Goal: Task Accomplishment & Management: Use online tool/utility

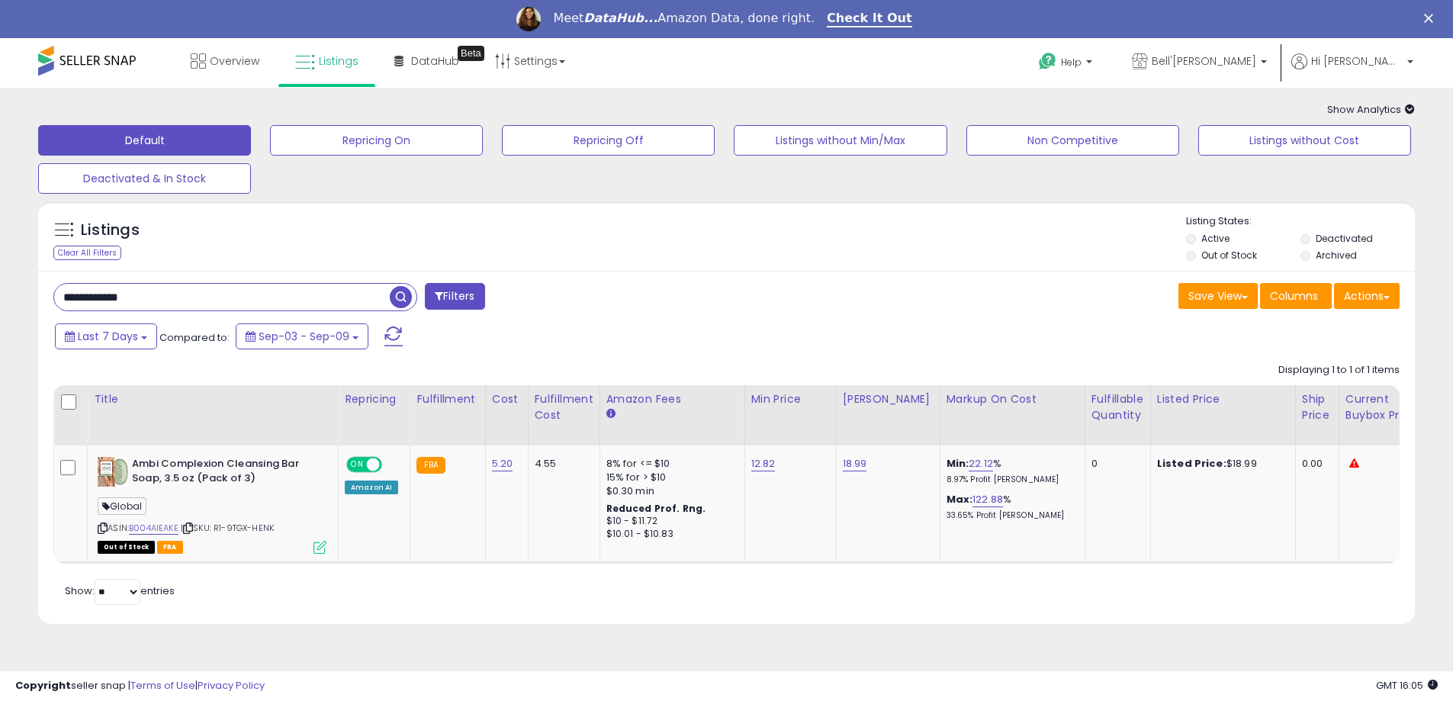
click at [189, 304] on input "**********" at bounding box center [222, 297] width 336 height 27
paste input "text"
click at [396, 296] on span "button" at bounding box center [401, 297] width 22 height 22
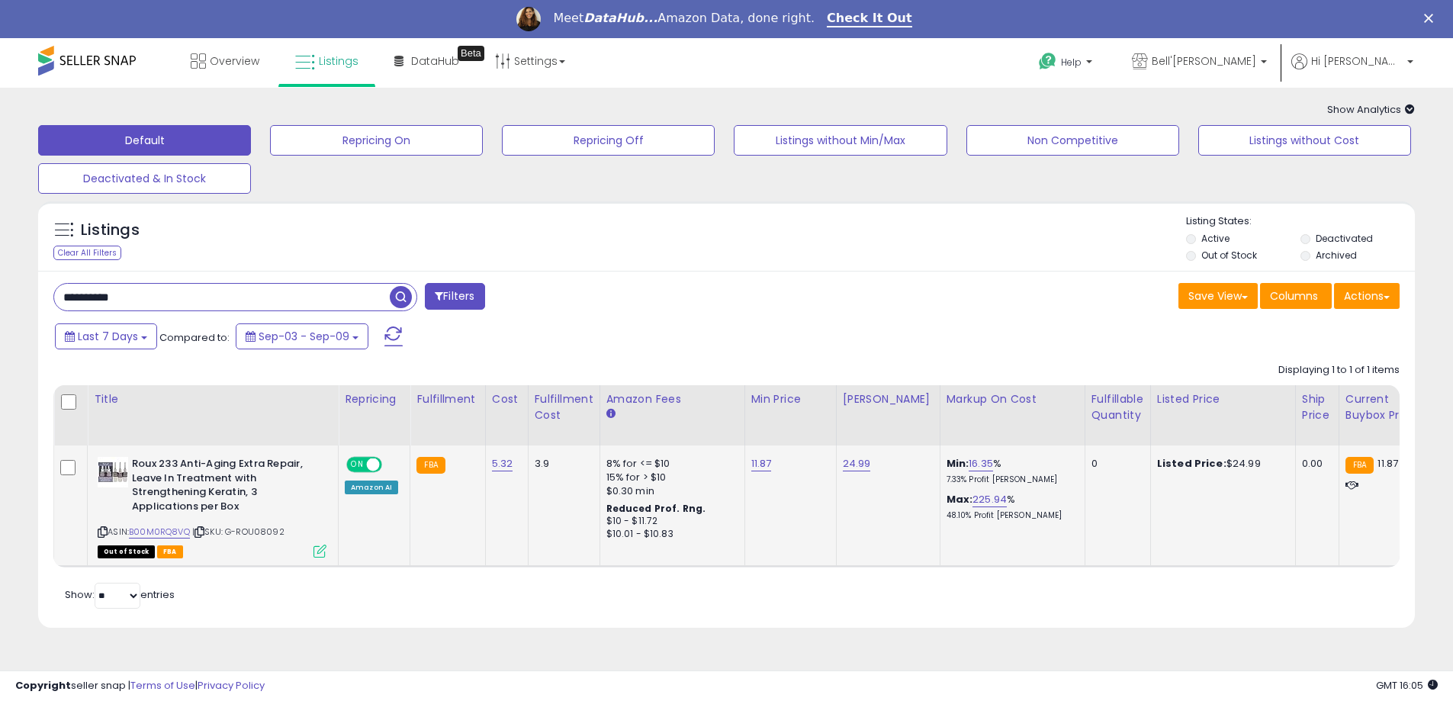
click at [322, 549] on icon at bounding box center [319, 550] width 13 height 13
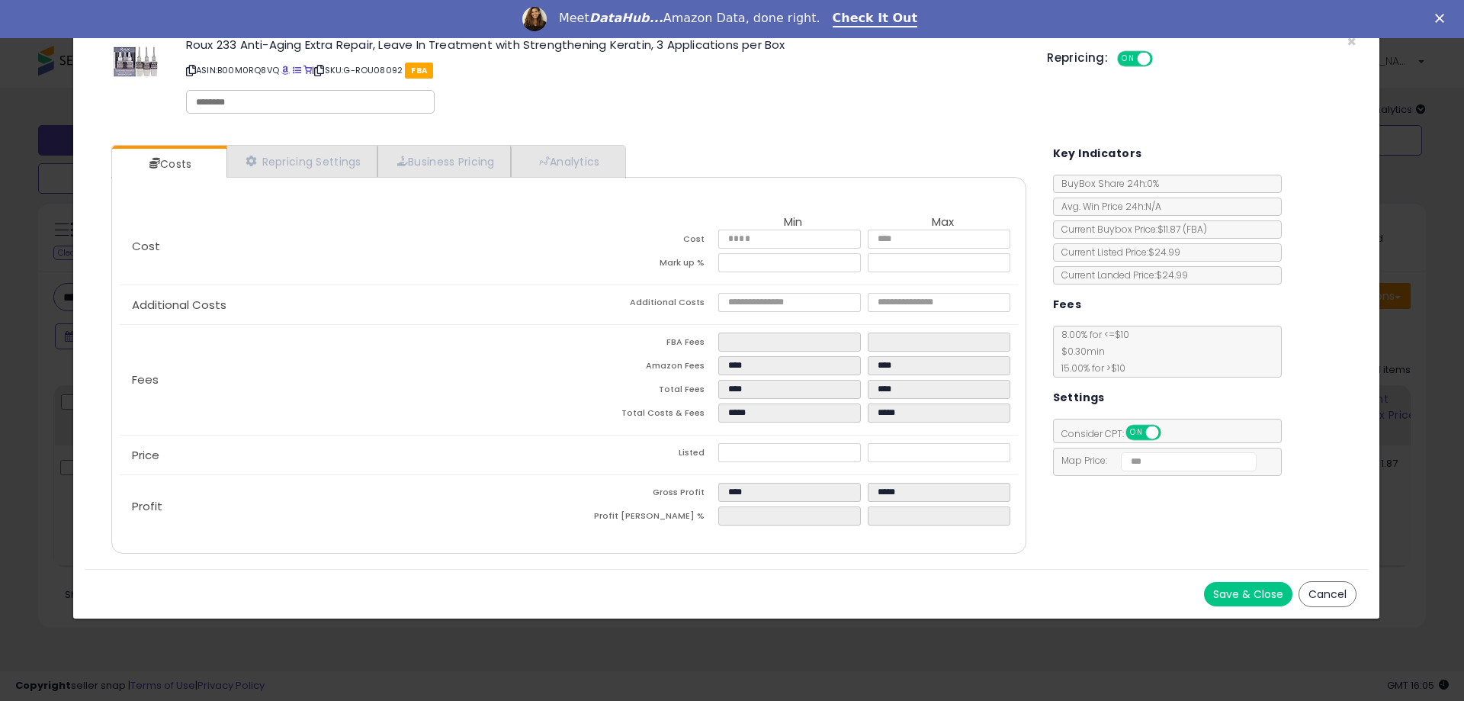
click at [1287, 599] on button "Save & Close" at bounding box center [1248, 594] width 88 height 24
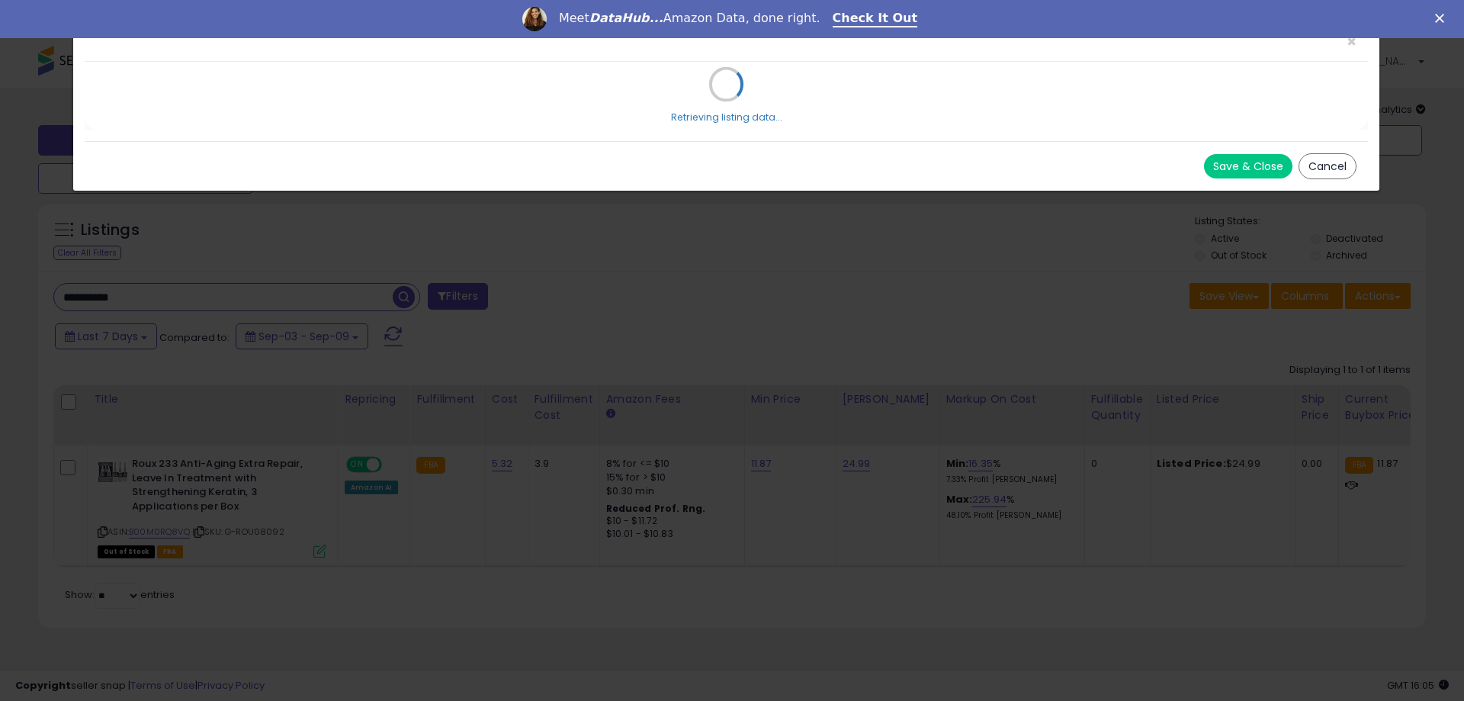
click at [1305, 589] on div "× Close Retrieving listing data... Save & Close Cancel" at bounding box center [732, 350] width 1464 height 701
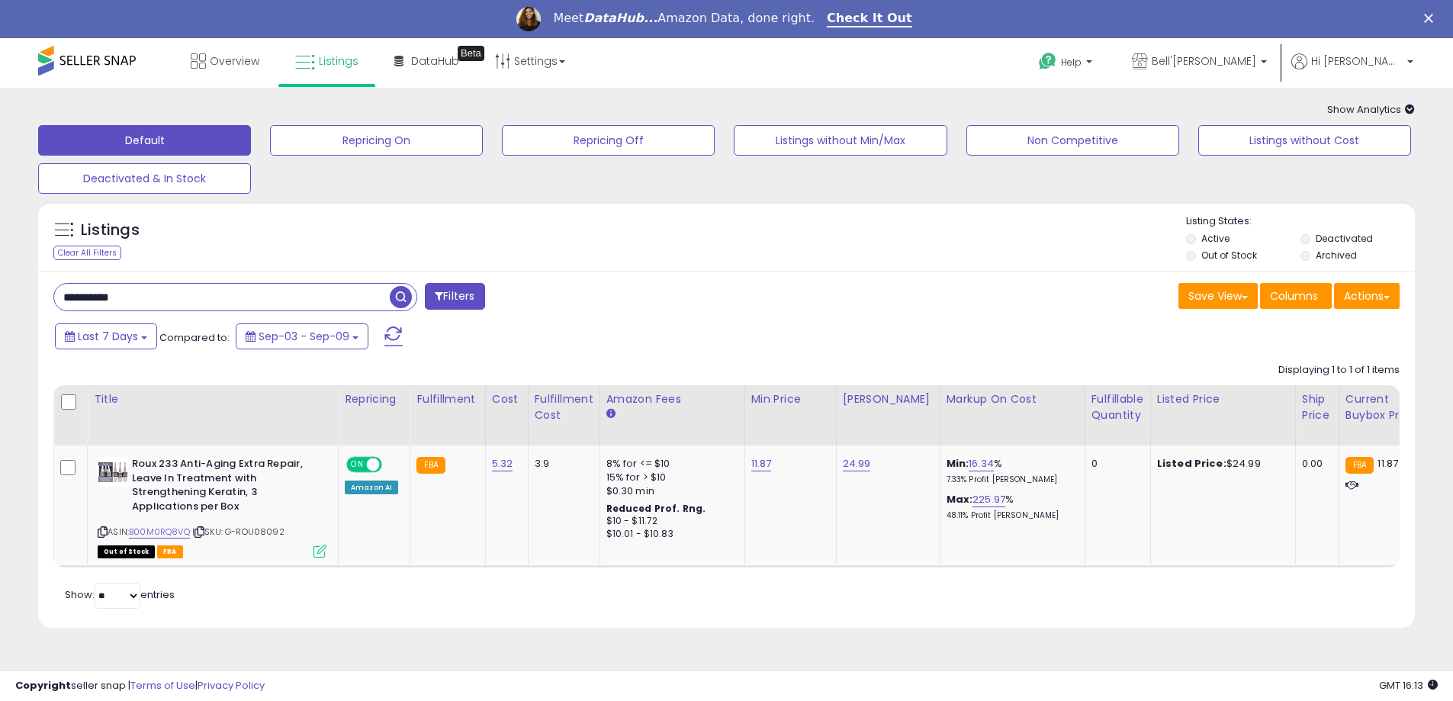
paste input "**"
drag, startPoint x: 123, startPoint y: 294, endPoint x: -44, endPoint y: 294, distance: 167.0
click at [0, 294] on html "Unable to login Retrieving listings data.. has not yet accepted the Terms of Us…" at bounding box center [726, 350] width 1453 height 701
type input "**********"
click at [397, 292] on span "button" at bounding box center [401, 297] width 22 height 22
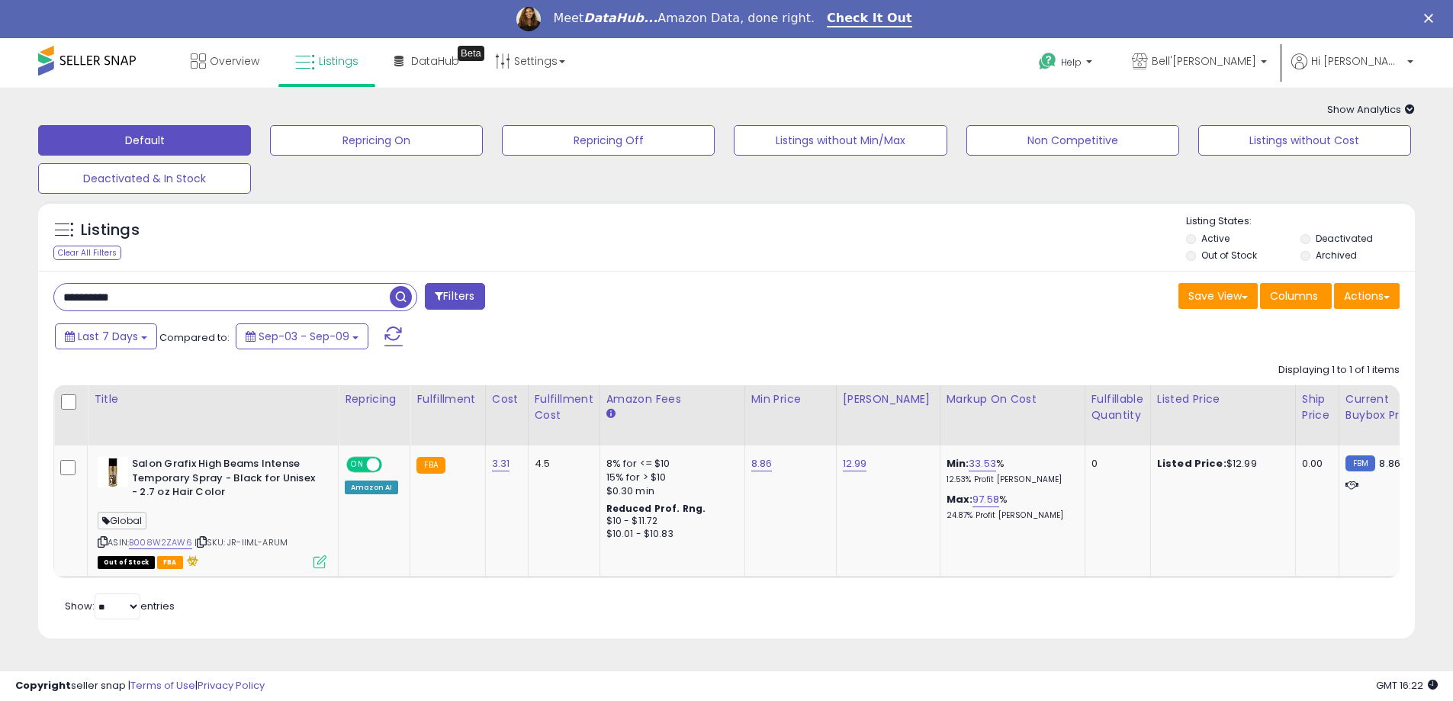
paste input "*****"
click at [397, 298] on span "button" at bounding box center [401, 297] width 22 height 22
drag, startPoint x: 166, startPoint y: 300, endPoint x: -30, endPoint y: 300, distance: 196.0
click at [0, 300] on html "Unable to login Retrieving listings data.. has not yet accepted the Terms of Us…" at bounding box center [726, 350] width 1453 height 701
paste input "text"
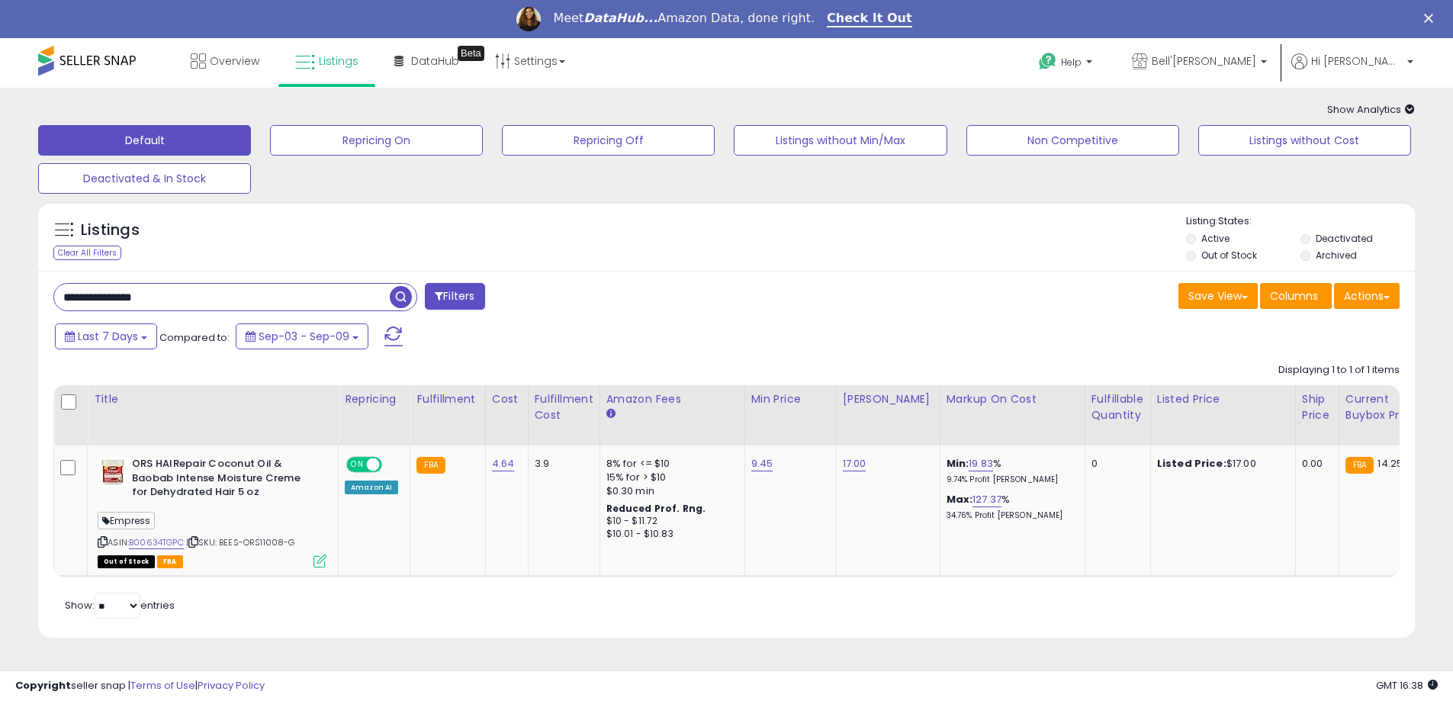
click at [394, 297] on span "button" at bounding box center [401, 297] width 22 height 22
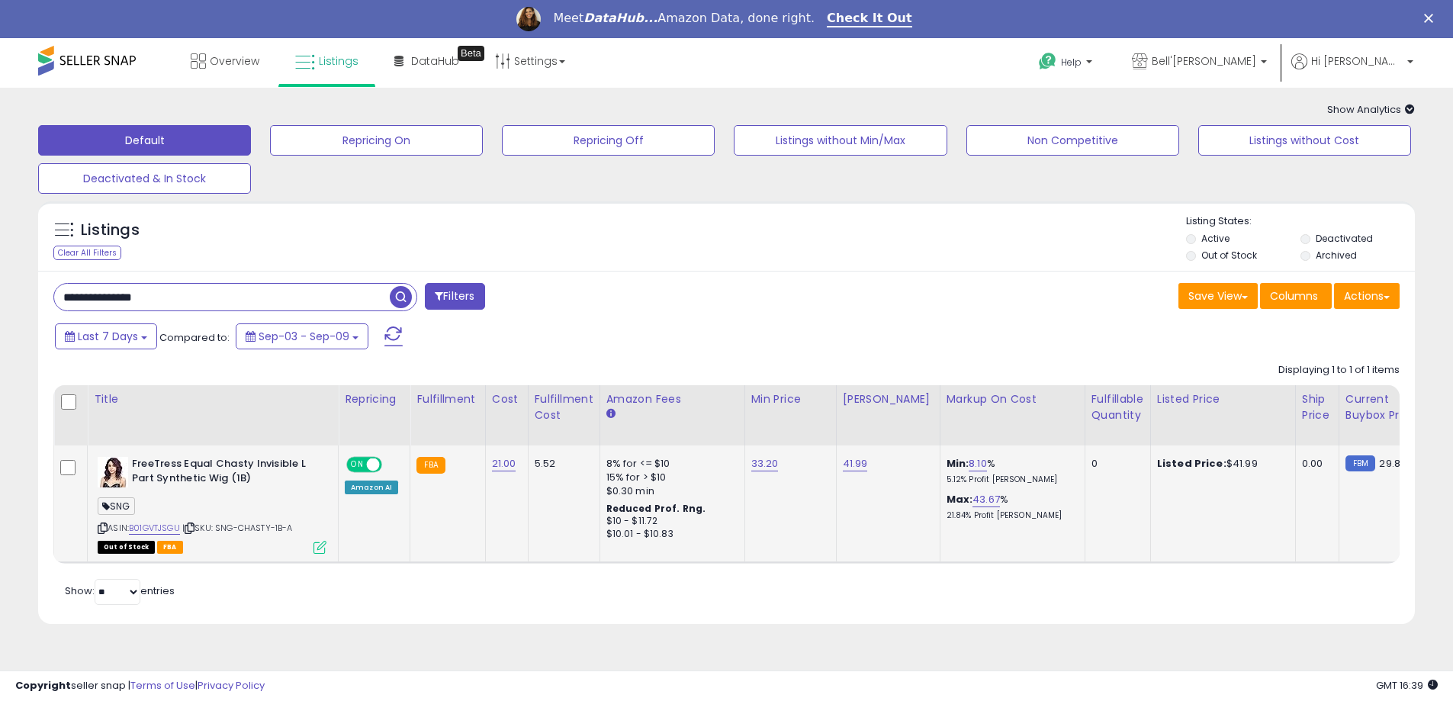
click at [314, 549] on icon at bounding box center [319, 547] width 13 height 13
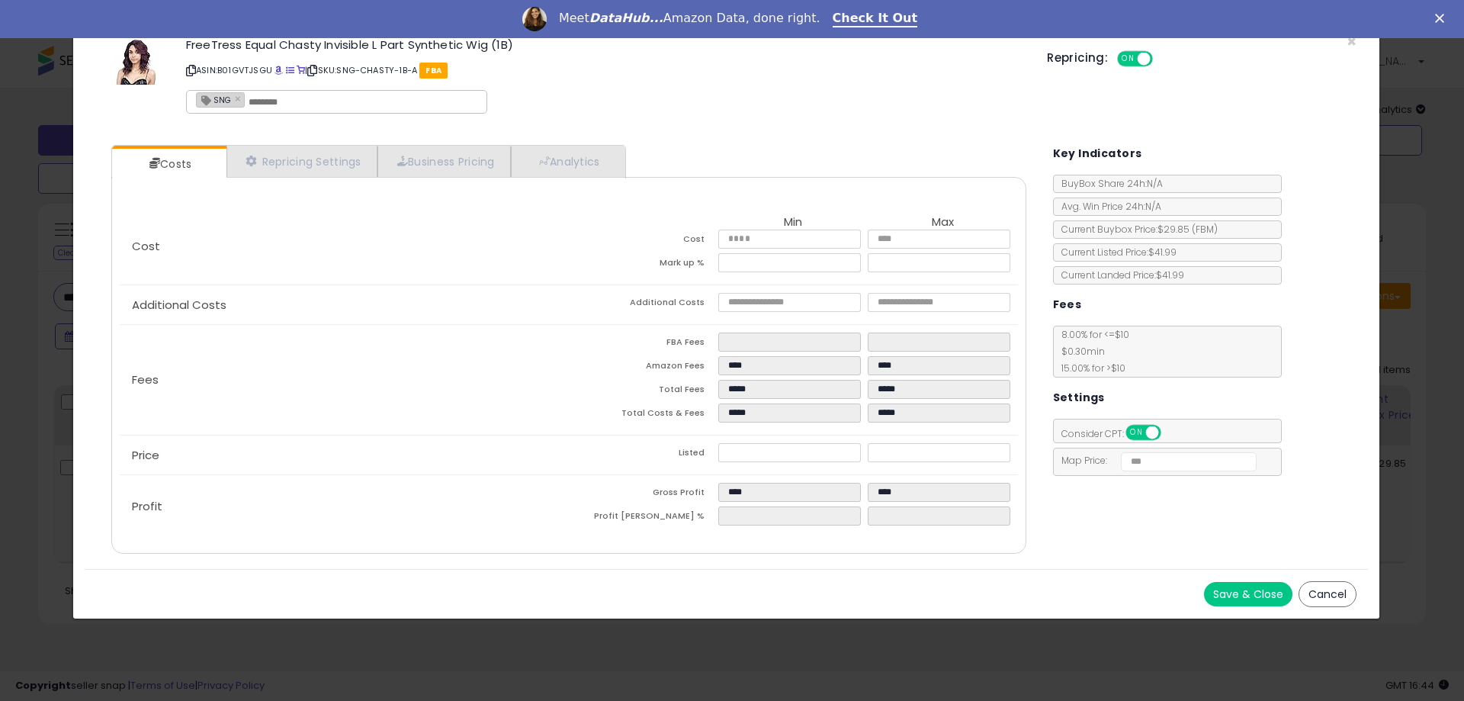
click at [1338, 598] on button "Cancel" at bounding box center [1328, 594] width 58 height 26
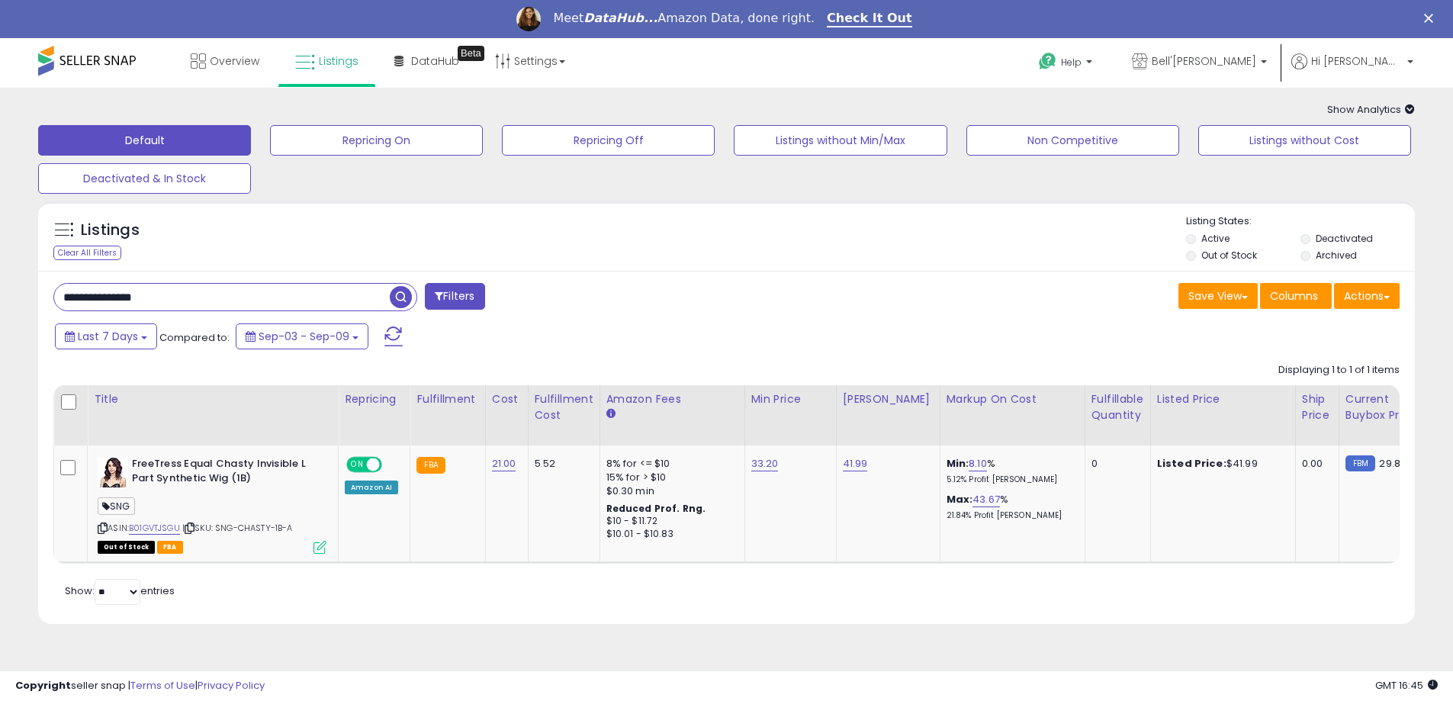
paste input "****"
click at [399, 299] on span "button" at bounding box center [401, 297] width 22 height 22
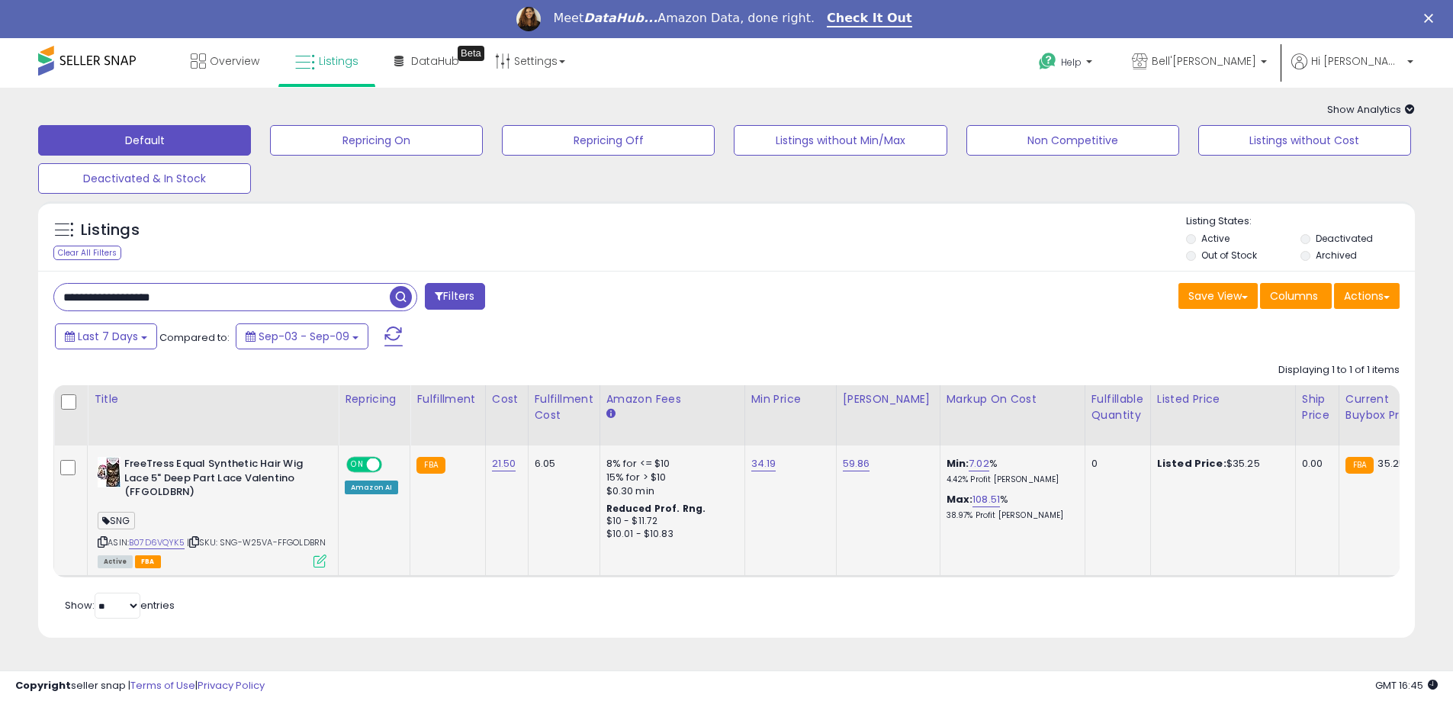
click at [323, 567] on icon at bounding box center [319, 560] width 13 height 13
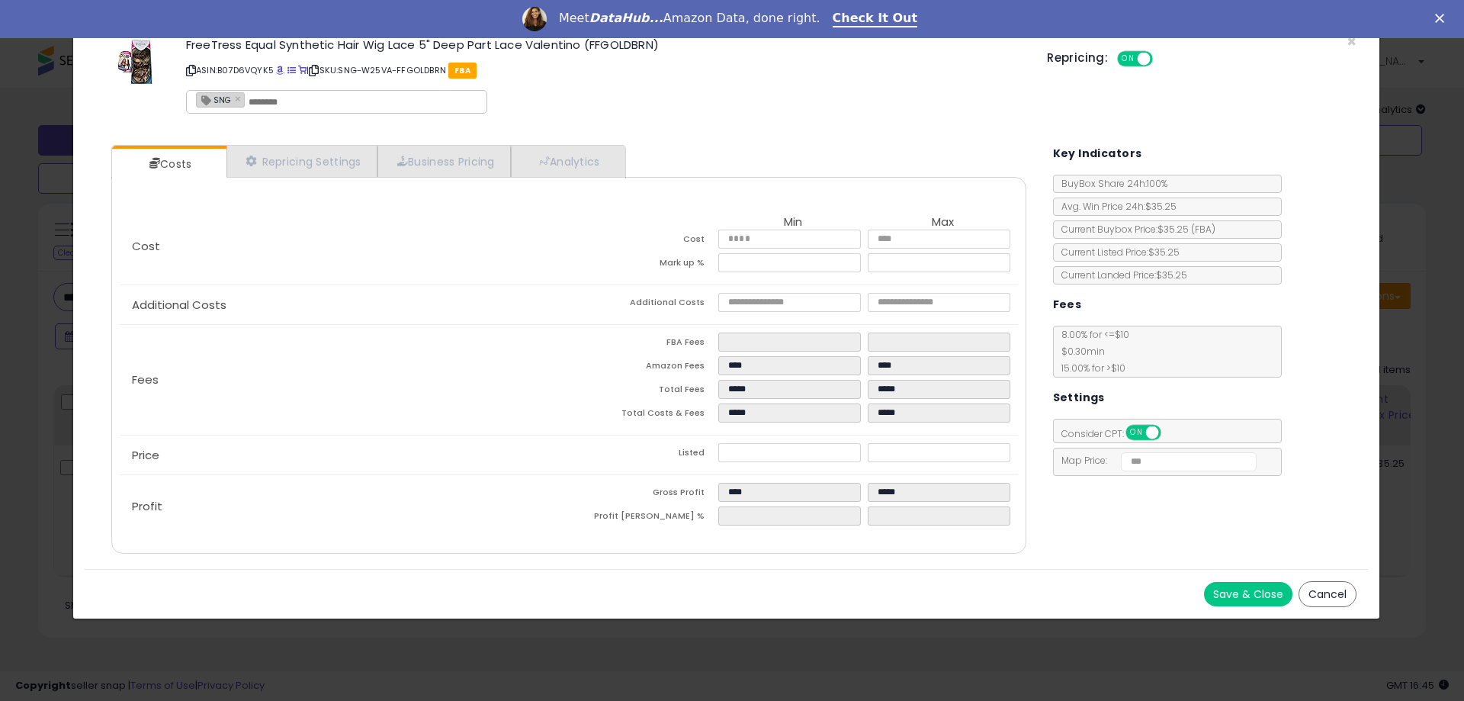
click at [1314, 592] on button "Cancel" at bounding box center [1328, 594] width 58 height 26
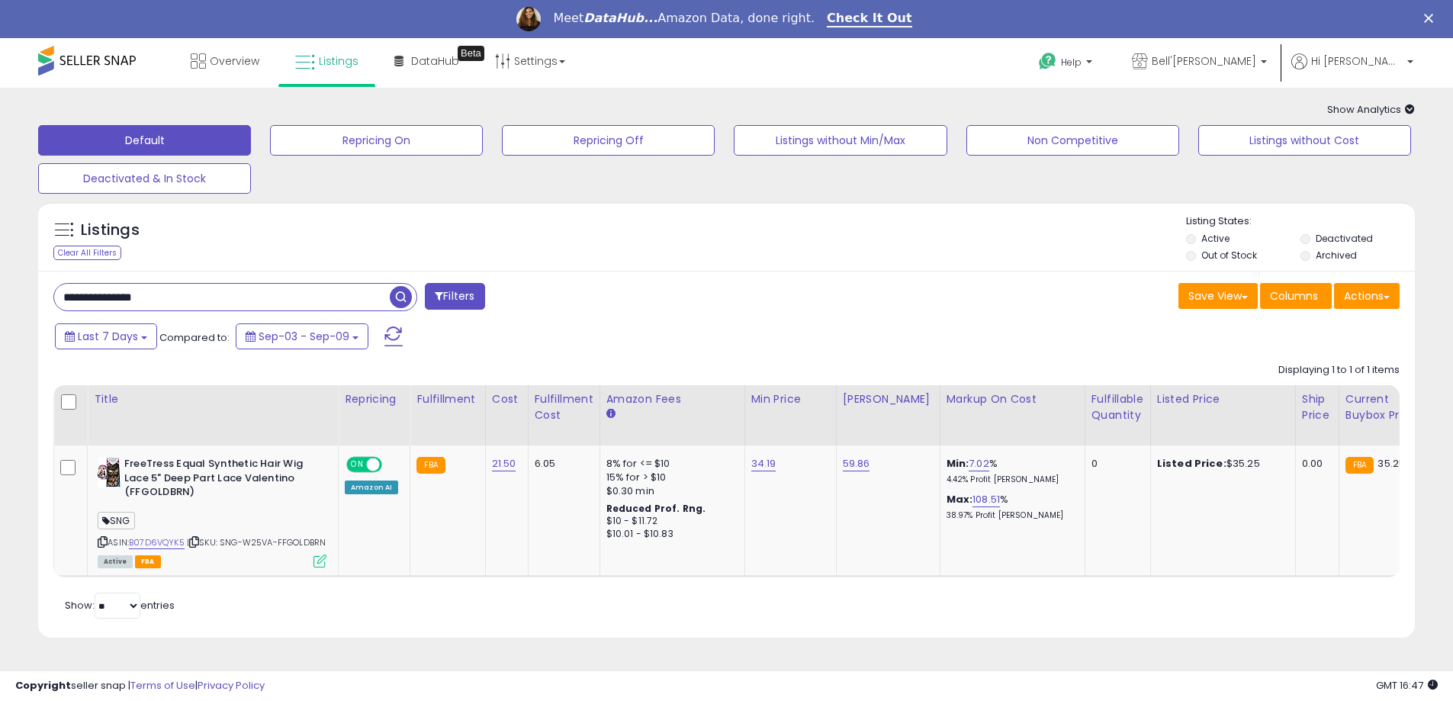
paste input "text"
click at [406, 300] on span "button" at bounding box center [401, 297] width 22 height 22
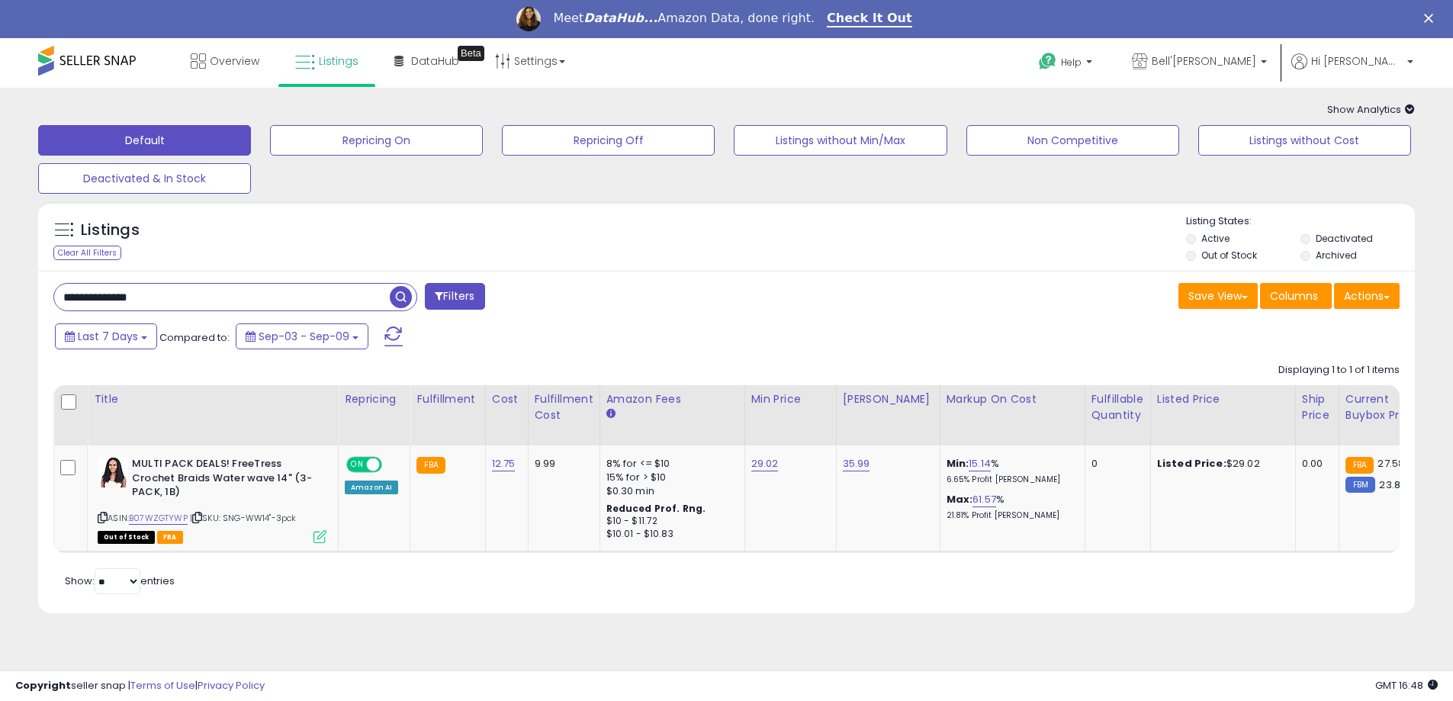
drag, startPoint x: 194, startPoint y: 289, endPoint x: -34, endPoint y: 302, distance: 229.1
click at [0, 302] on html "Unable to login Retrieving listings data.. has not yet accepted the Terms of Us…" at bounding box center [726, 350] width 1453 height 701
click at [394, 290] on span "button" at bounding box center [401, 297] width 22 height 22
click at [313, 538] on icon at bounding box center [319, 536] width 13 height 13
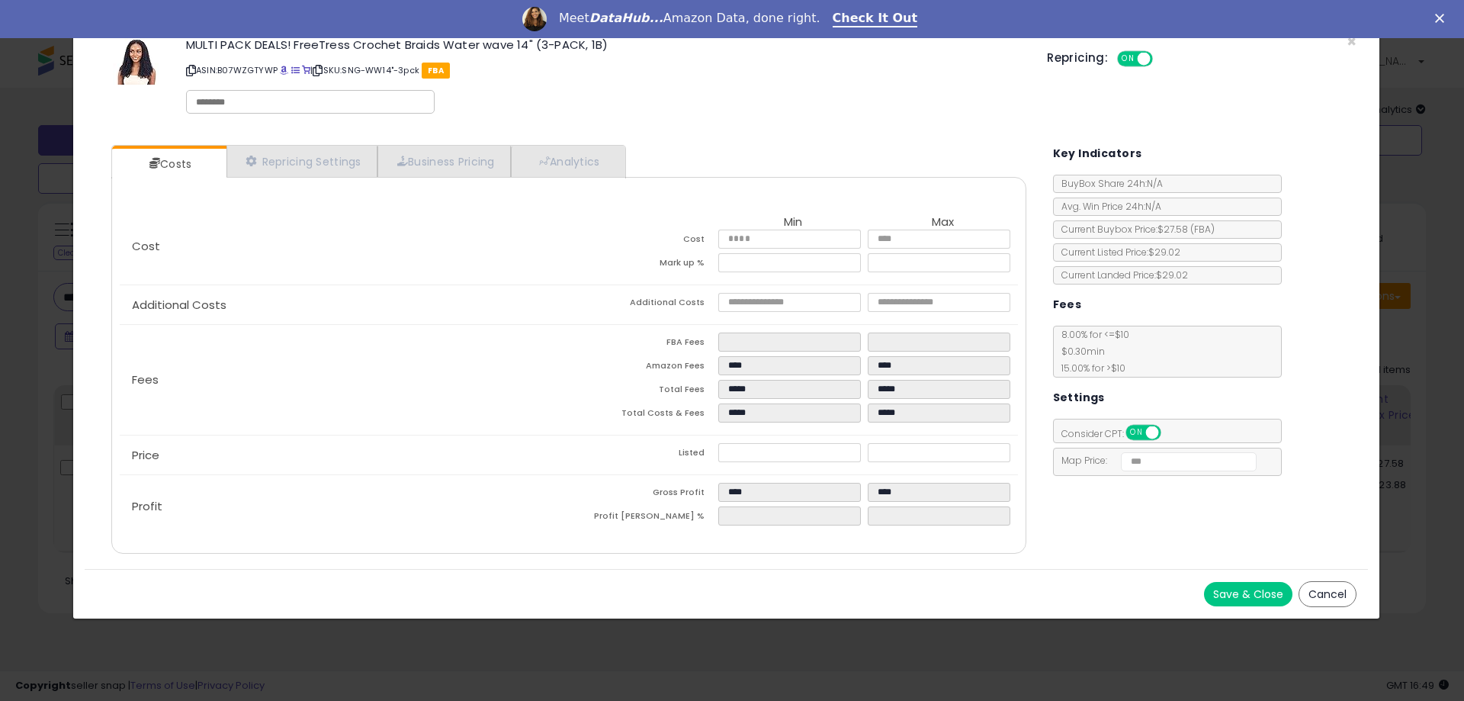
click at [1325, 594] on button "Cancel" at bounding box center [1328, 594] width 58 height 26
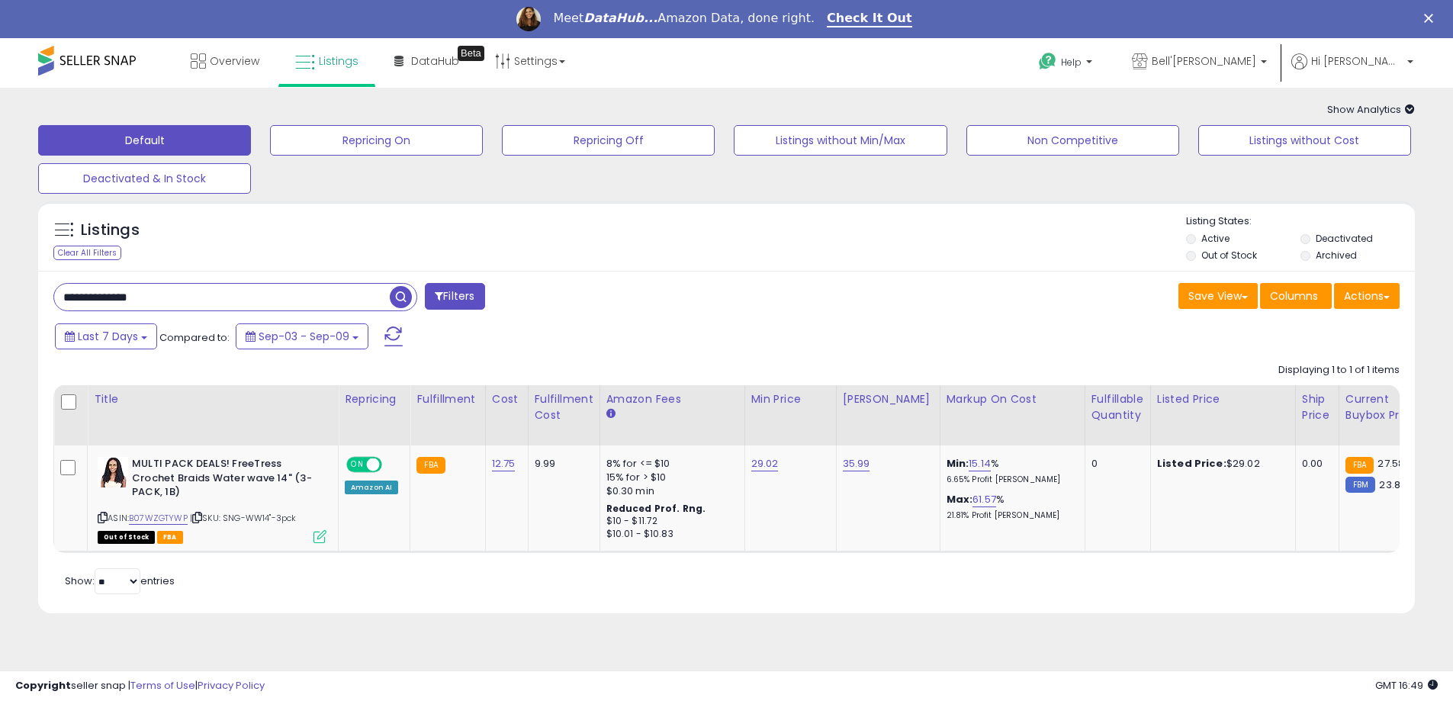
paste input "text"
click at [403, 296] on span "button" at bounding box center [401, 297] width 22 height 22
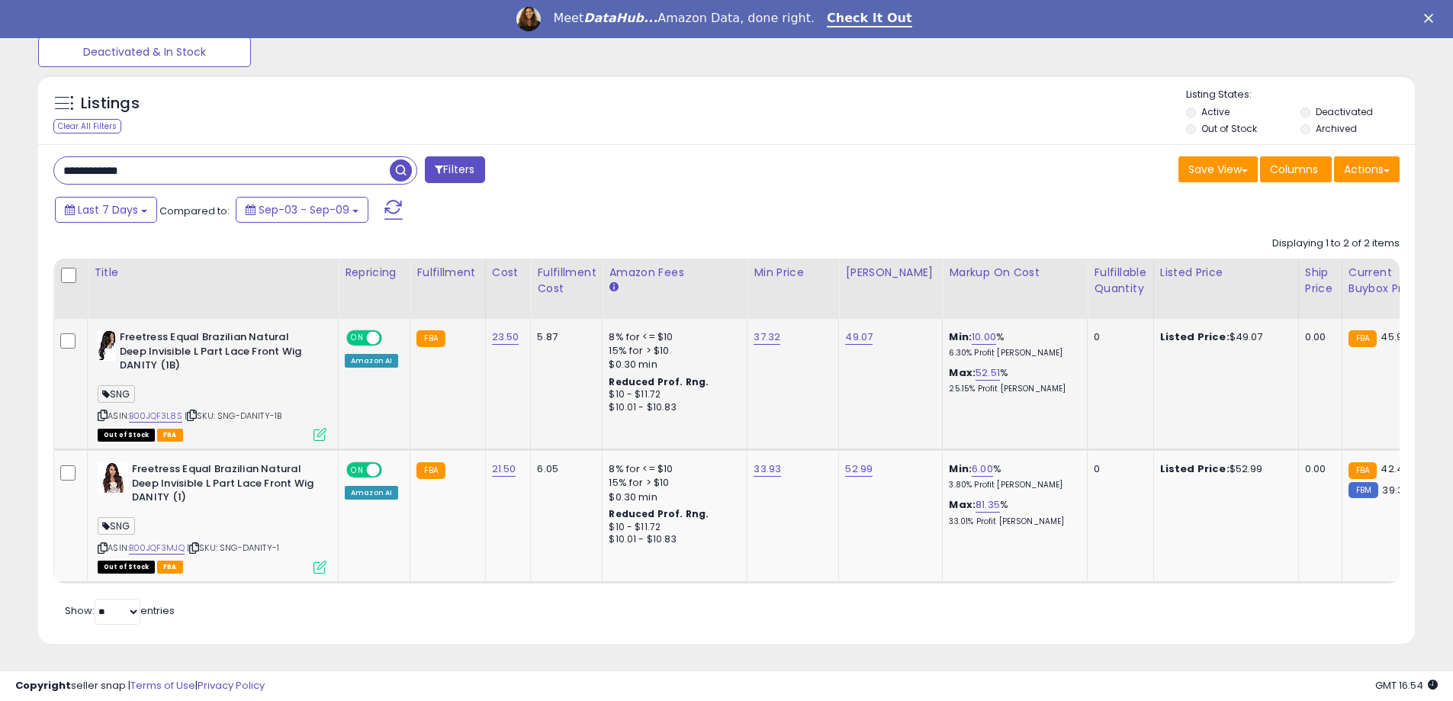
scroll to position [138, 0]
click at [316, 561] on icon at bounding box center [319, 567] width 13 height 13
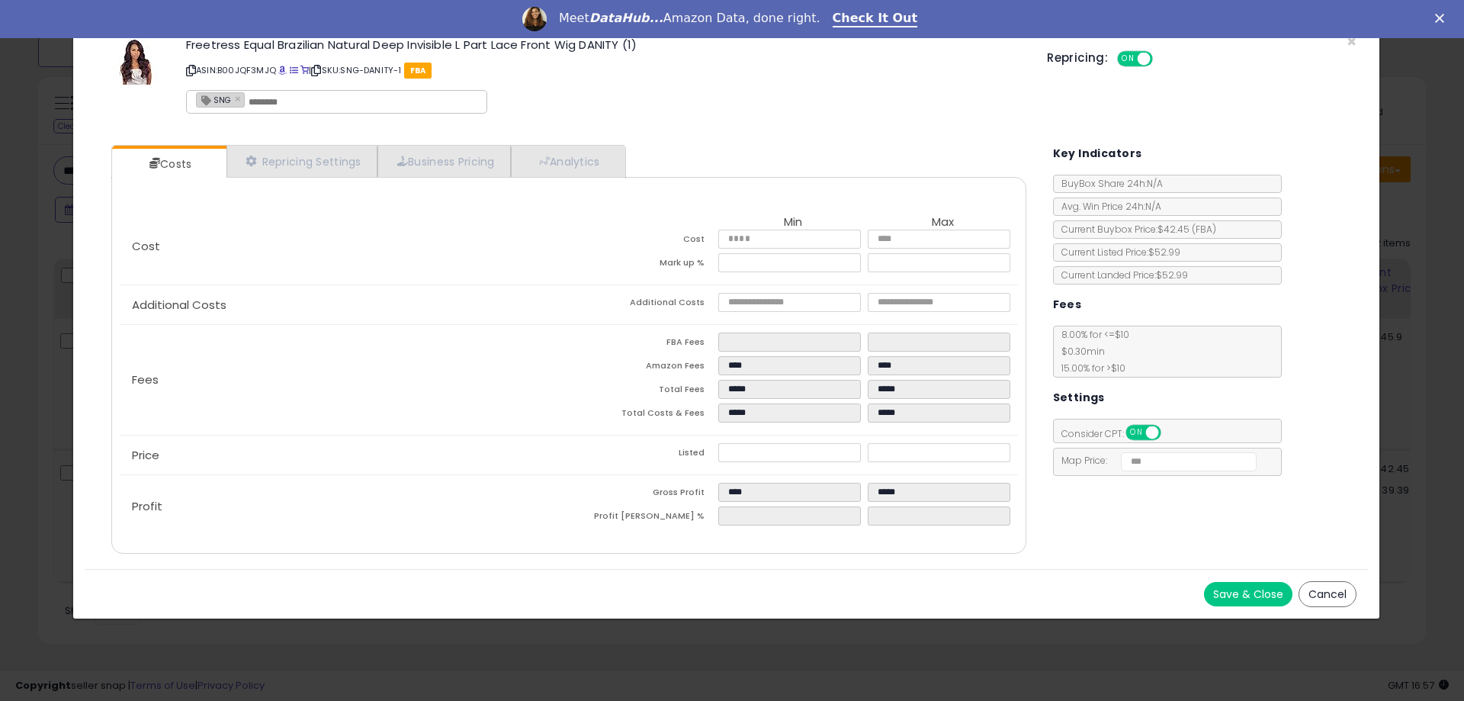
click at [1336, 593] on button "Cancel" at bounding box center [1328, 594] width 58 height 26
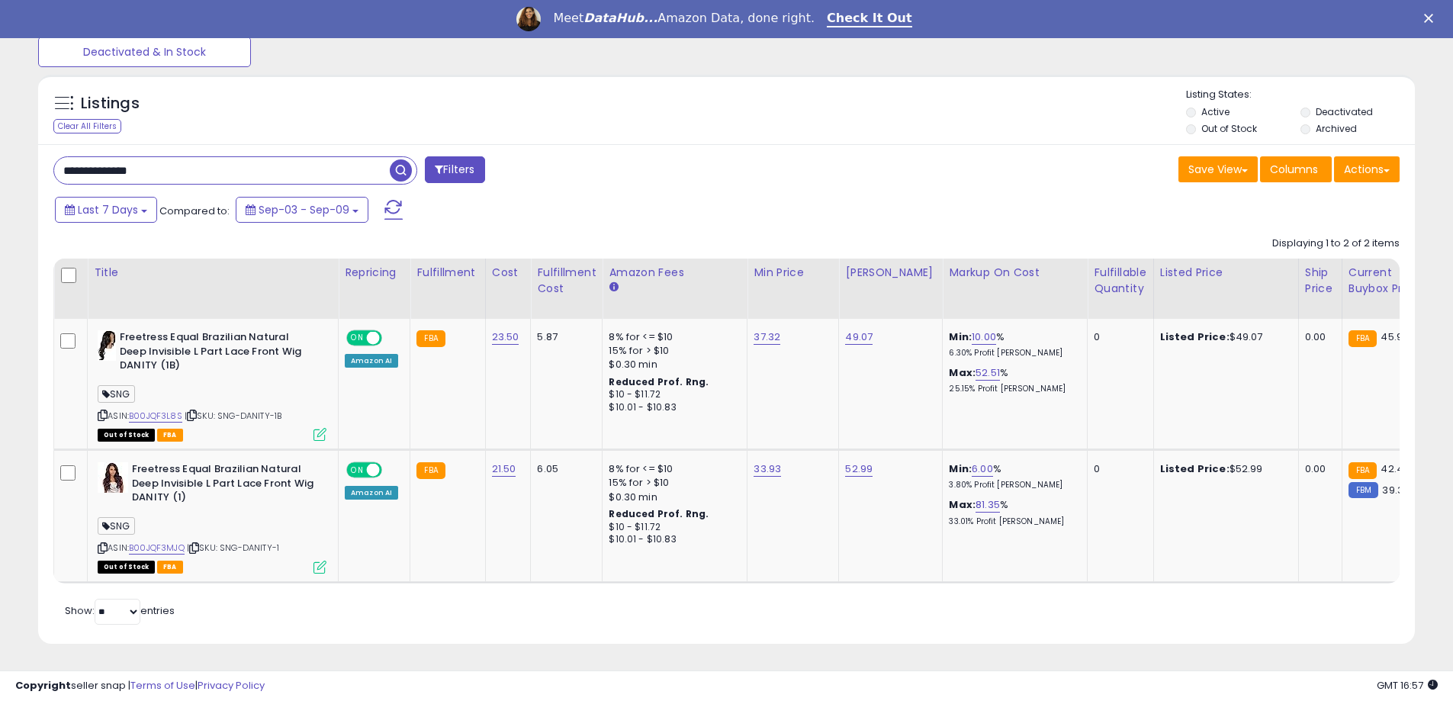
paste input "****"
type input "**********"
click at [400, 159] on span "button" at bounding box center [401, 170] width 22 height 22
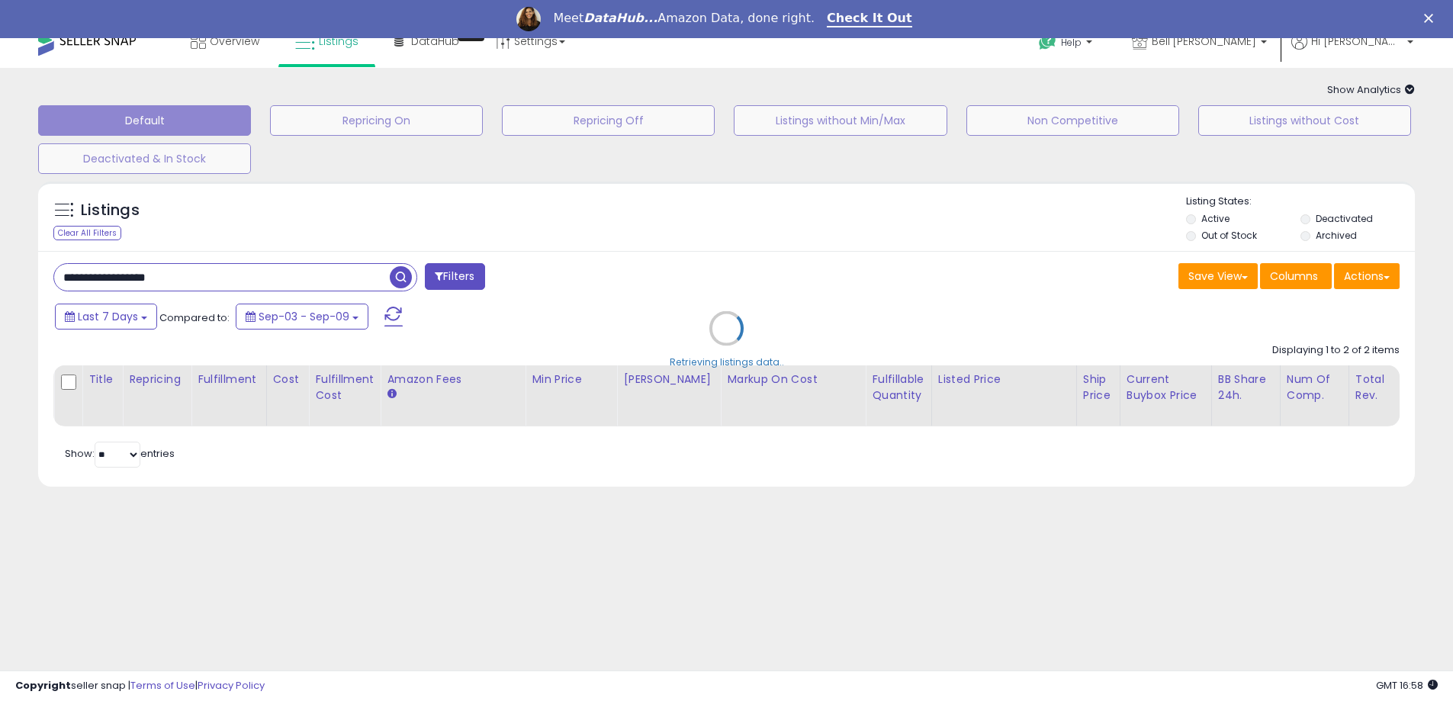
scroll to position [20, 0]
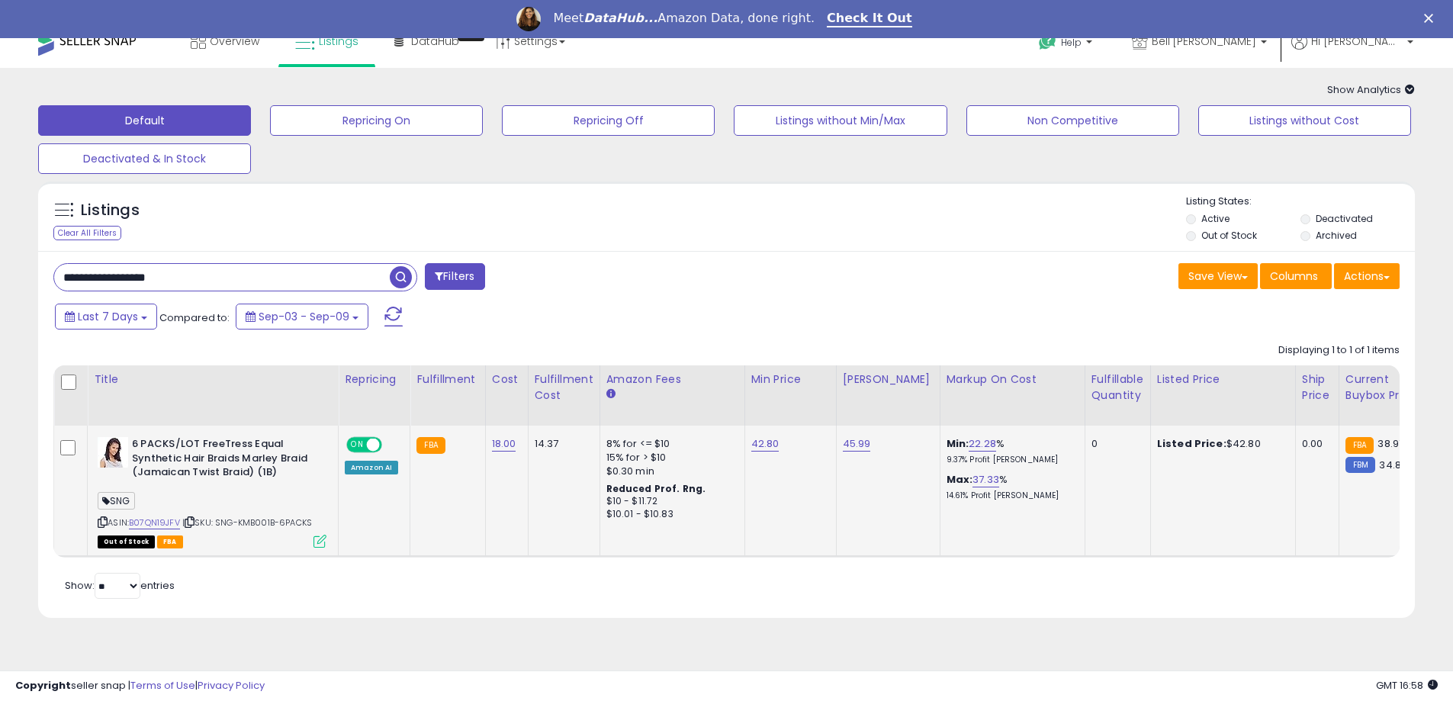
click at [314, 539] on icon at bounding box center [319, 541] width 13 height 13
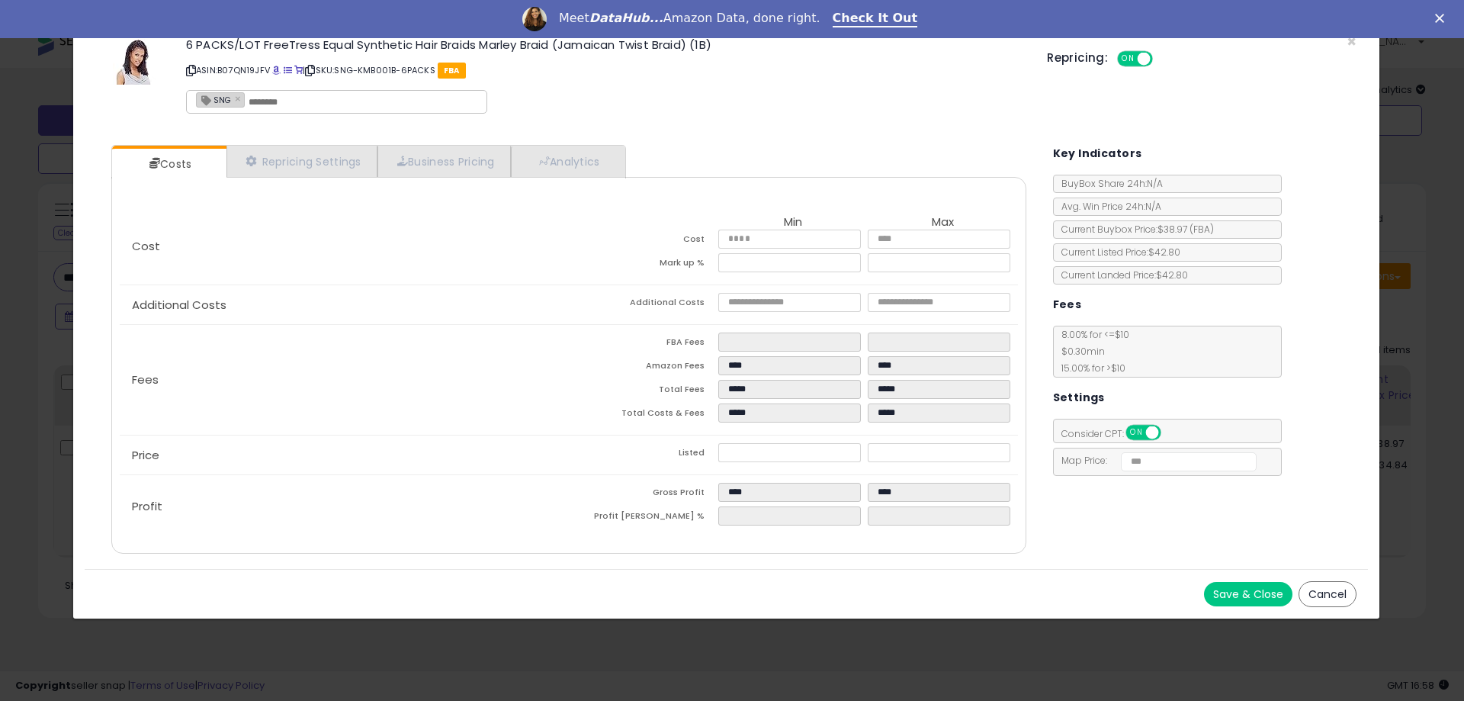
click at [1344, 596] on button "Cancel" at bounding box center [1328, 594] width 58 height 26
